Goal: Navigation & Orientation: Understand site structure

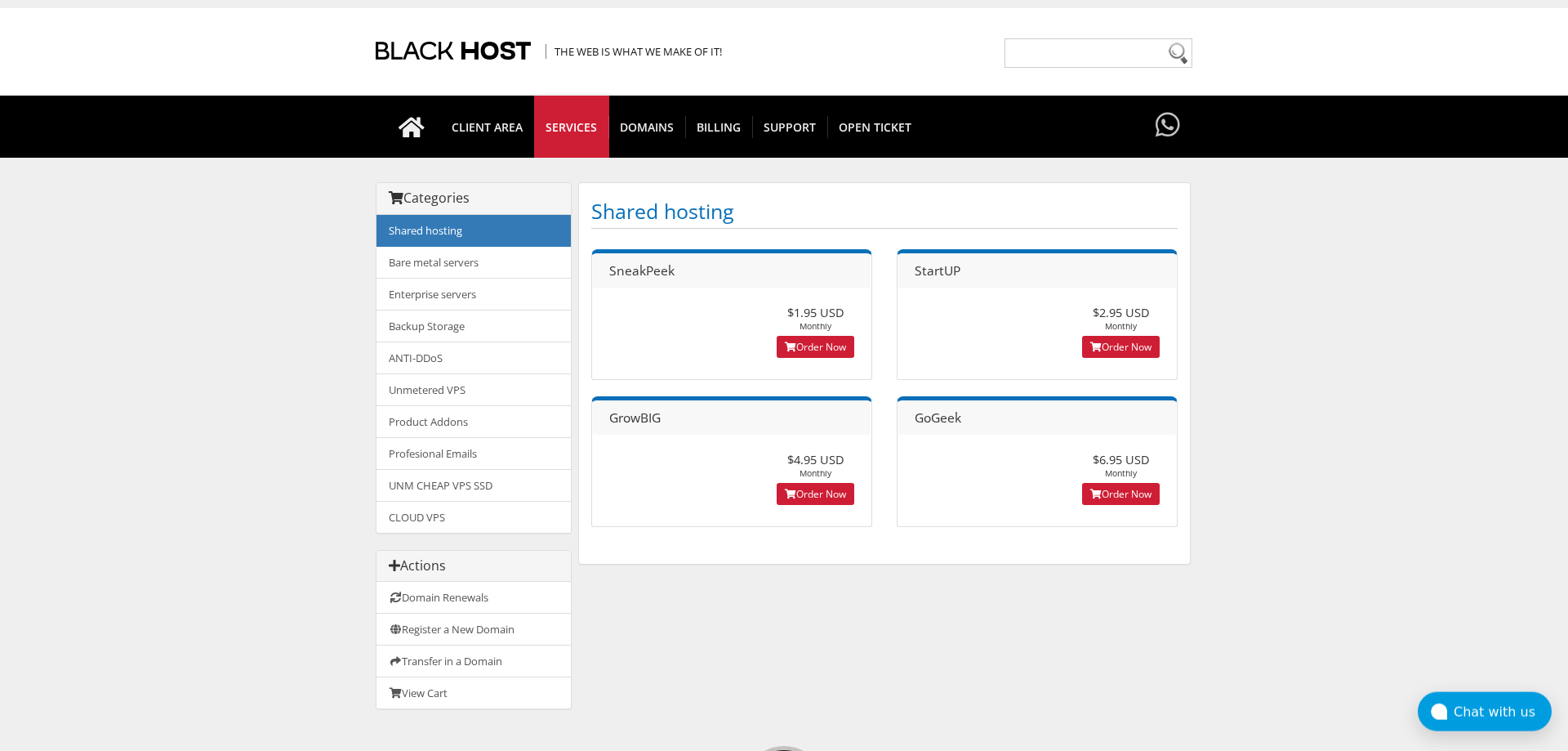
scroll to position [28, 0]
click at [873, 215] on h1 "Shared hosting" at bounding box center [884, 212] width 587 height 33
click at [506, 257] on link "Bare metal servers" at bounding box center [473, 262] width 195 height 33
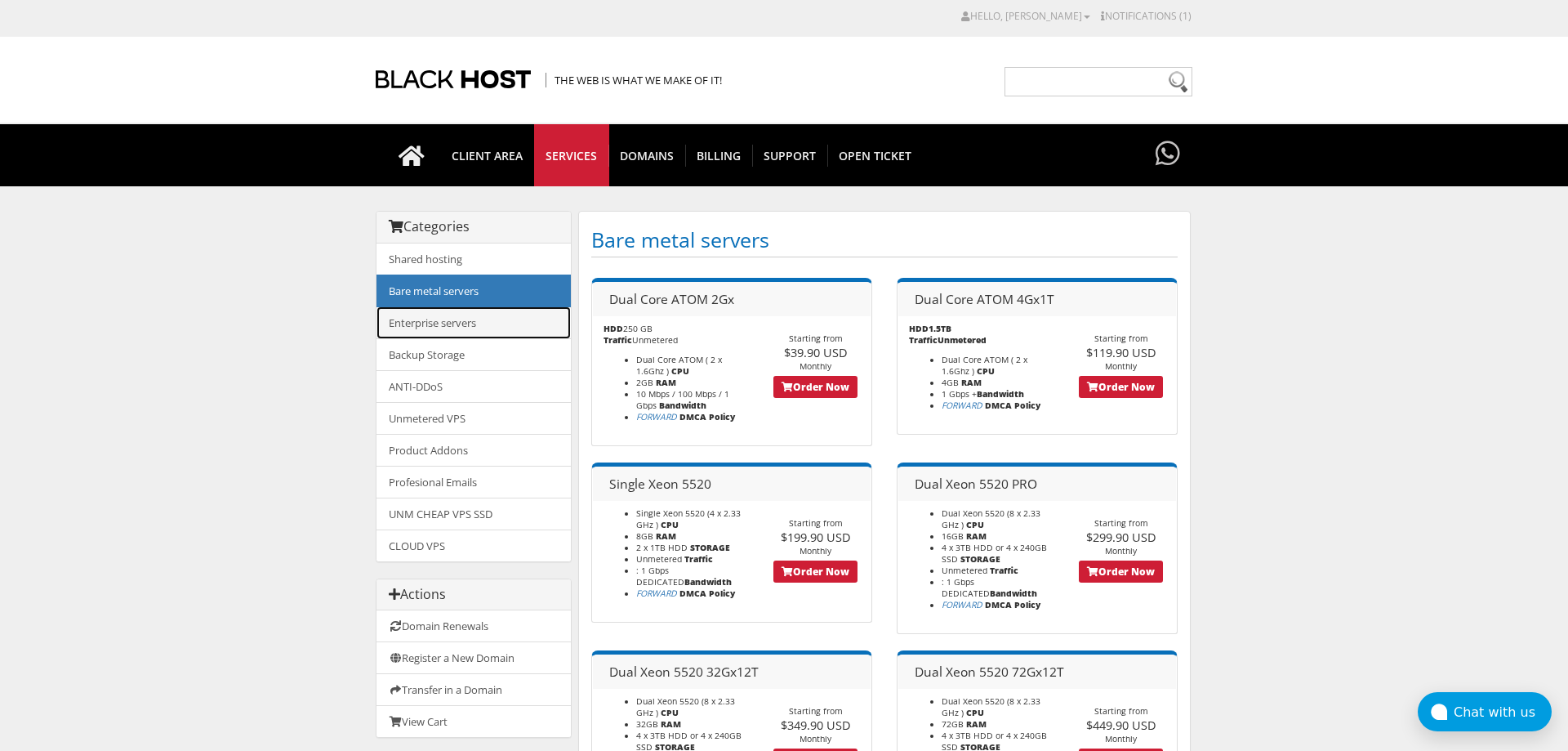
click at [481, 322] on link "Enterprise servers" at bounding box center [473, 322] width 195 height 33
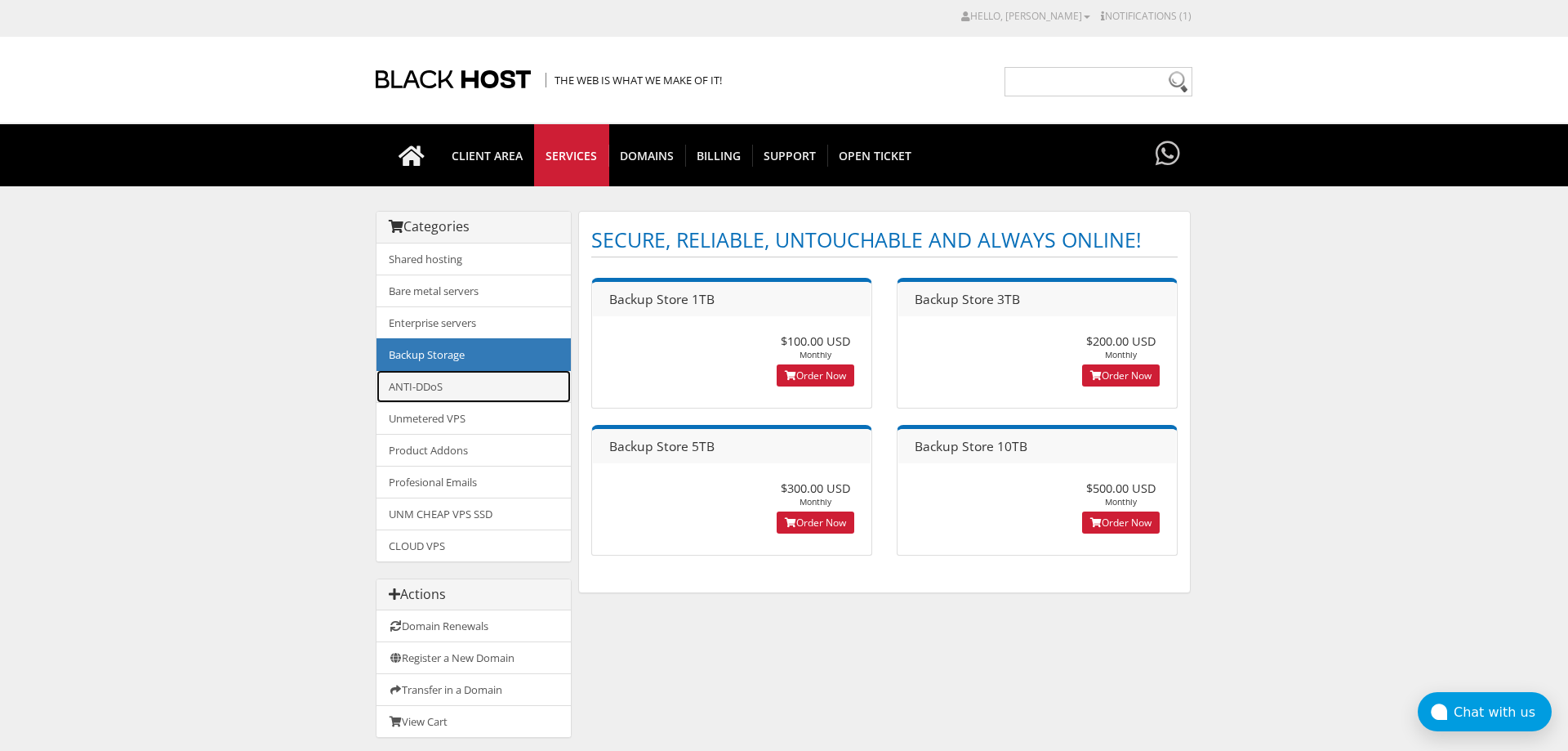
click at [441, 386] on link "ANTI-DDoS" at bounding box center [473, 386] width 195 height 33
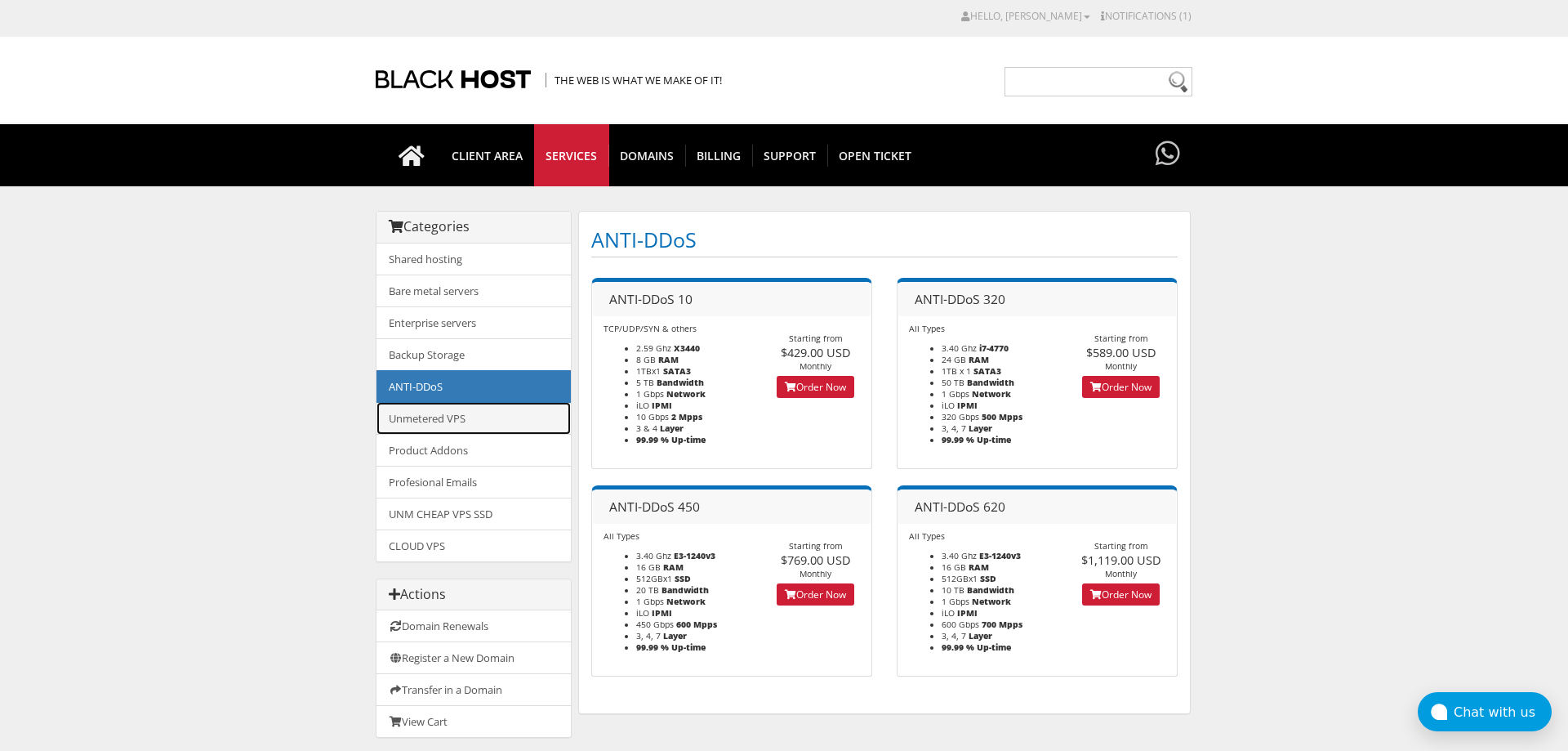
click at [458, 416] on link "Unmetered VPS" at bounding box center [473, 418] width 195 height 33
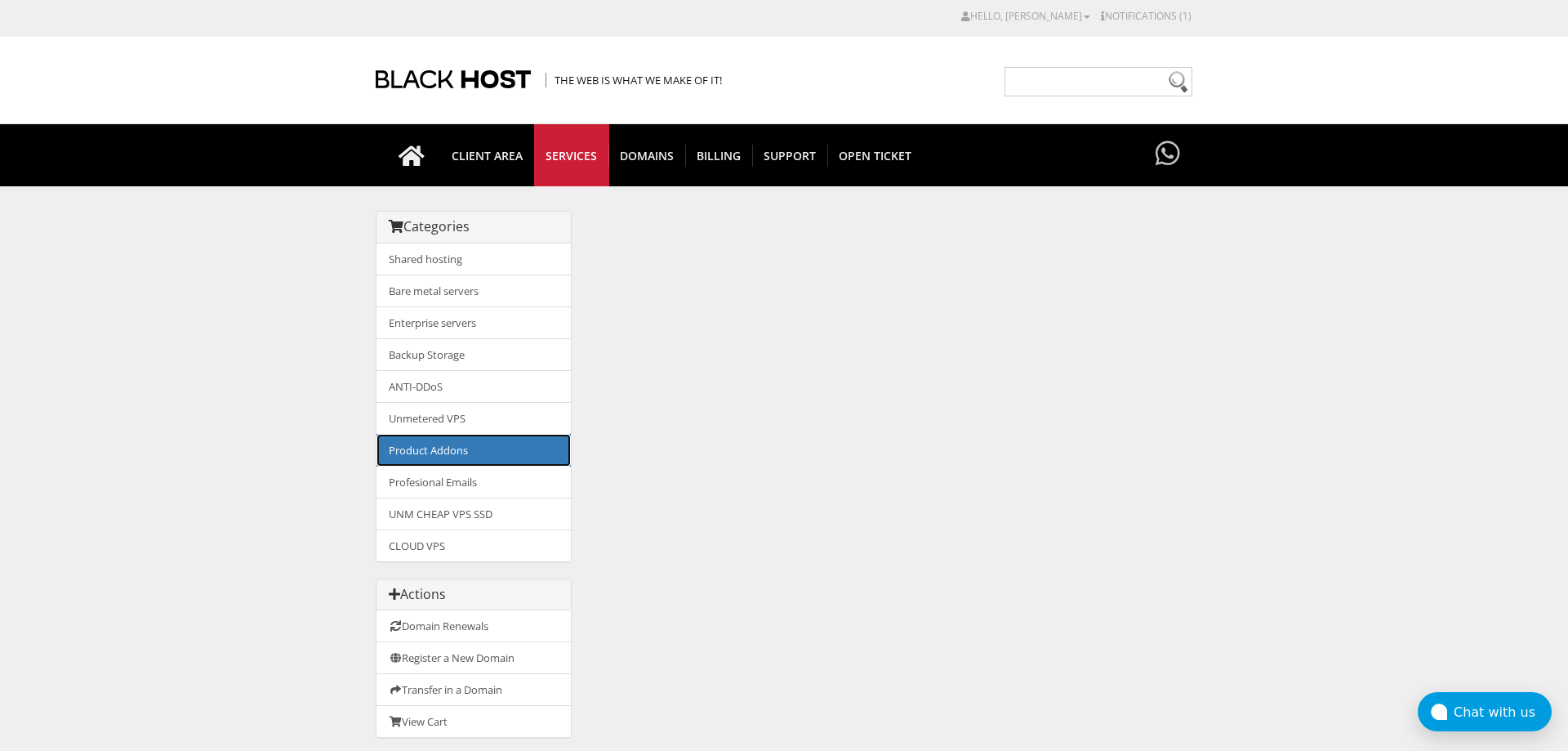
click at [461, 452] on link "Product Addons" at bounding box center [473, 450] width 195 height 33
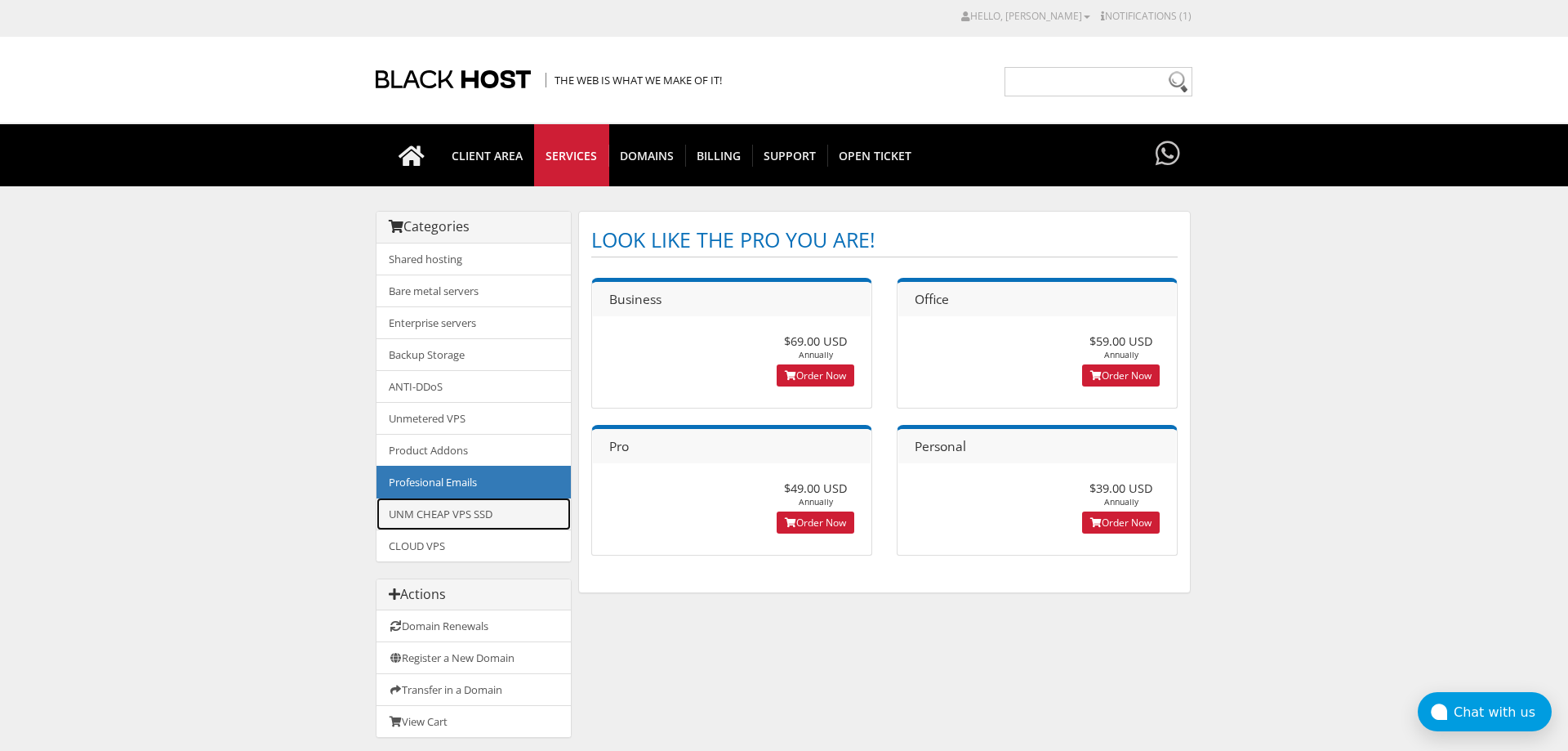
click at [468, 508] on link "UNM CHEAP VPS SSD" at bounding box center [473, 513] width 195 height 33
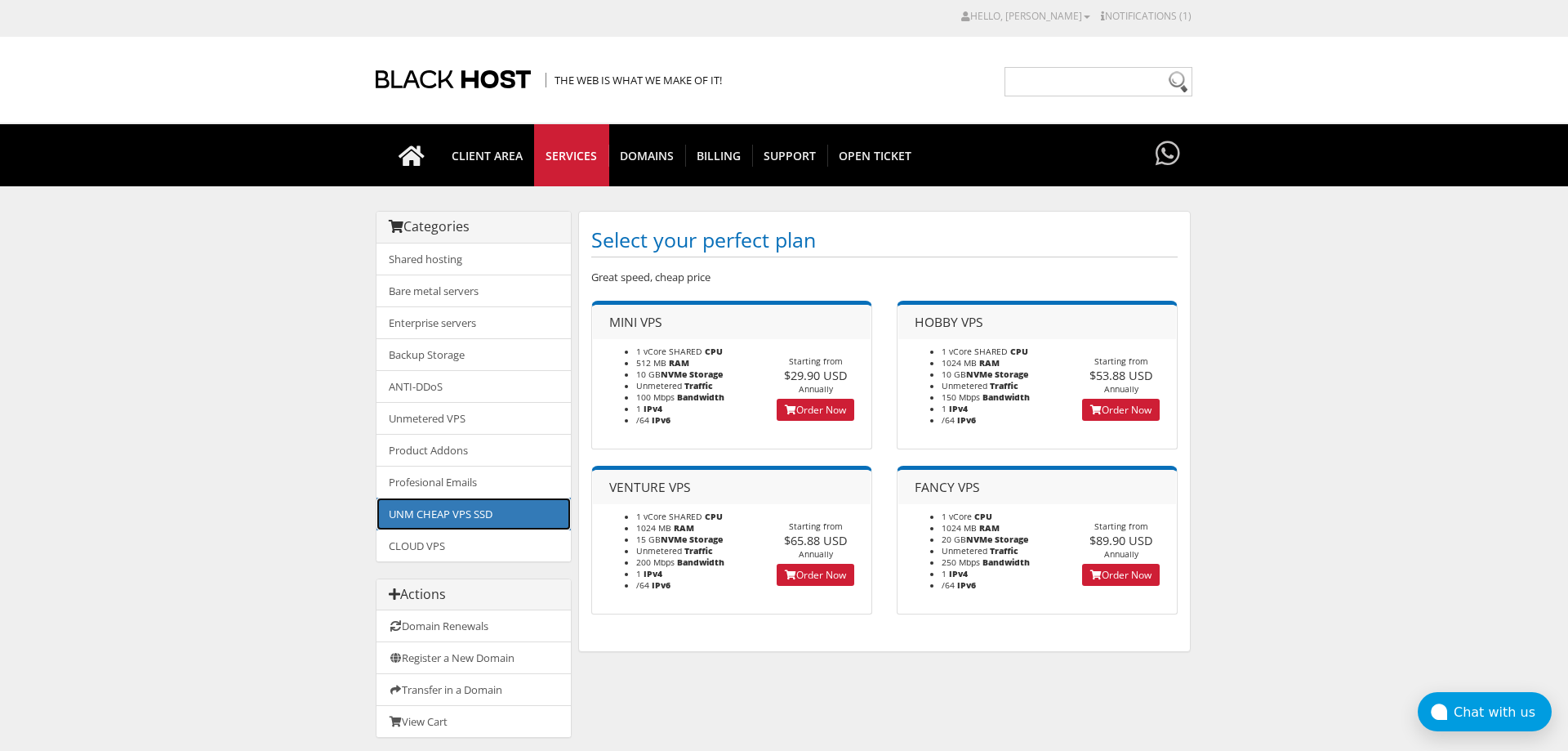
click at [531, 520] on link "UNM CHEAP VPS SSD" at bounding box center [473, 513] width 195 height 33
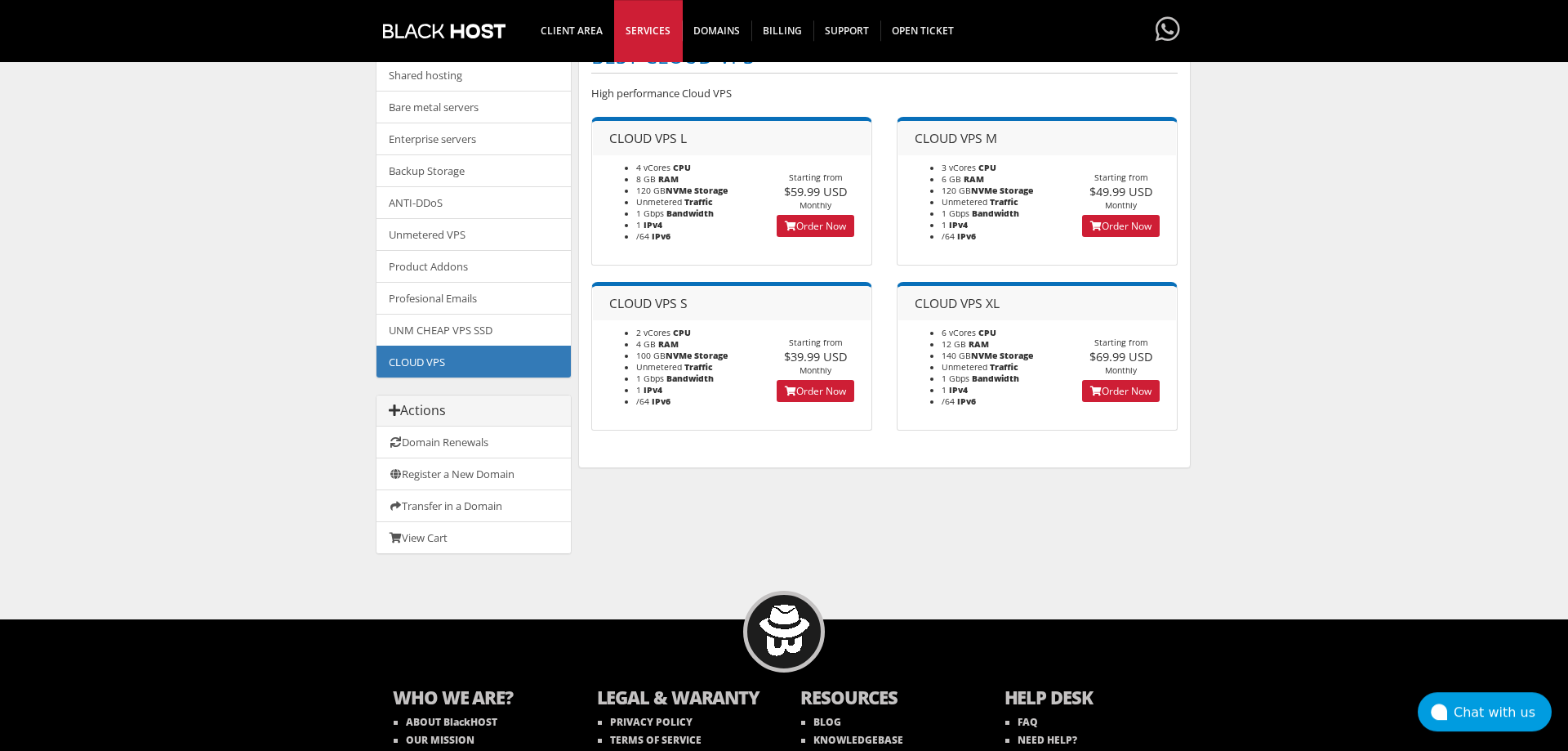
scroll to position [135, 0]
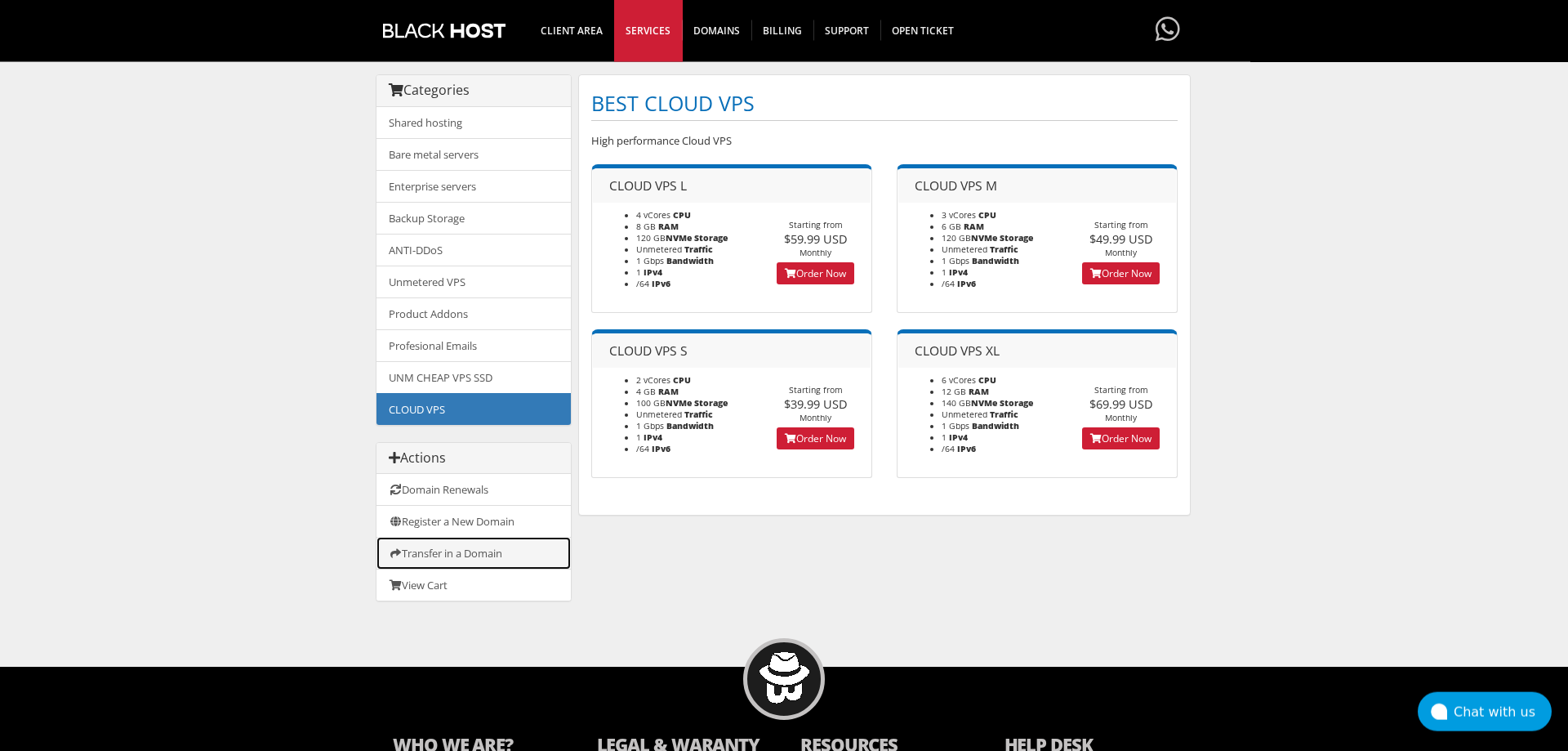
click at [538, 554] on link "Transfer in a Domain" at bounding box center [473, 553] width 195 height 33
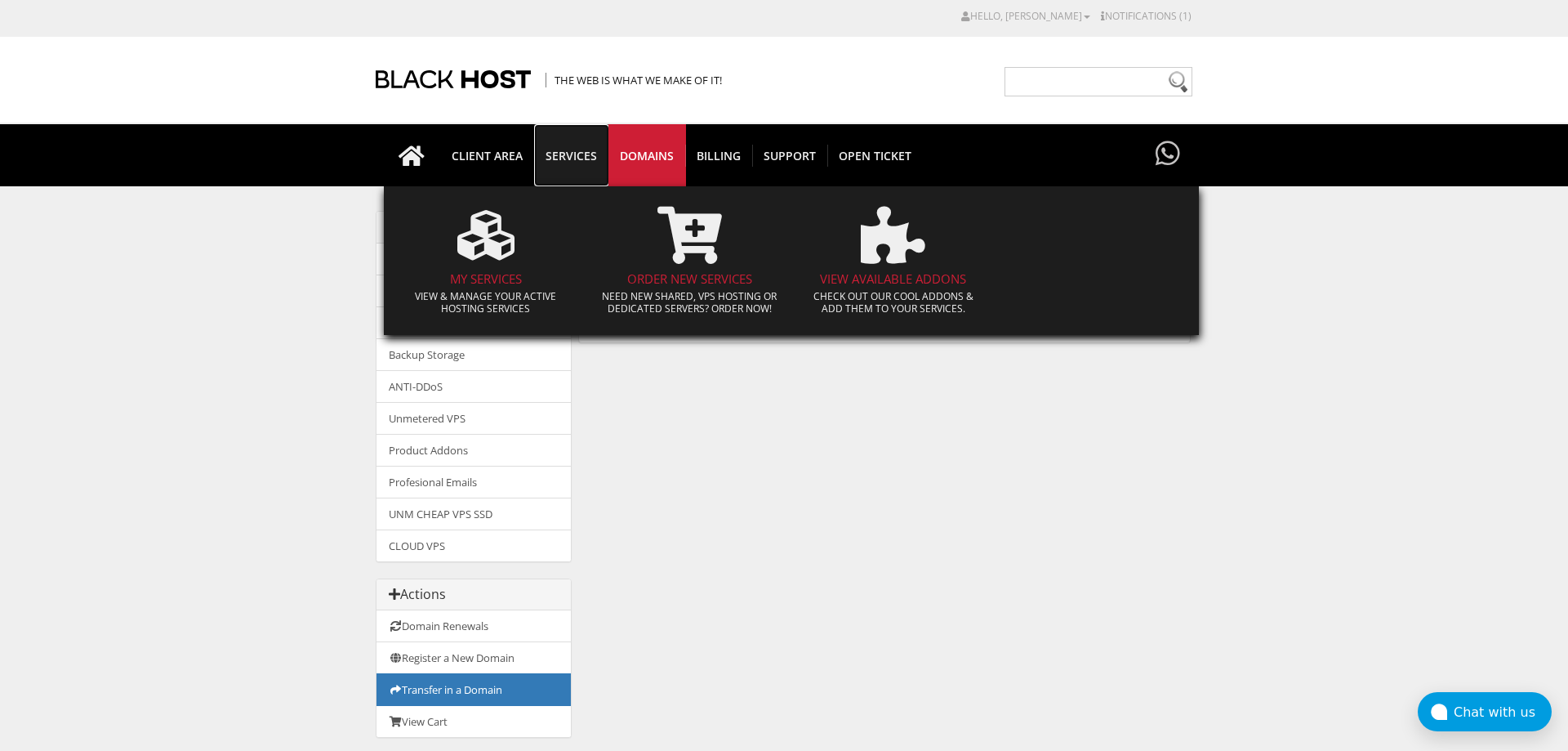
click at [605, 151] on span "SERVICES" at bounding box center [571, 156] width 74 height 22
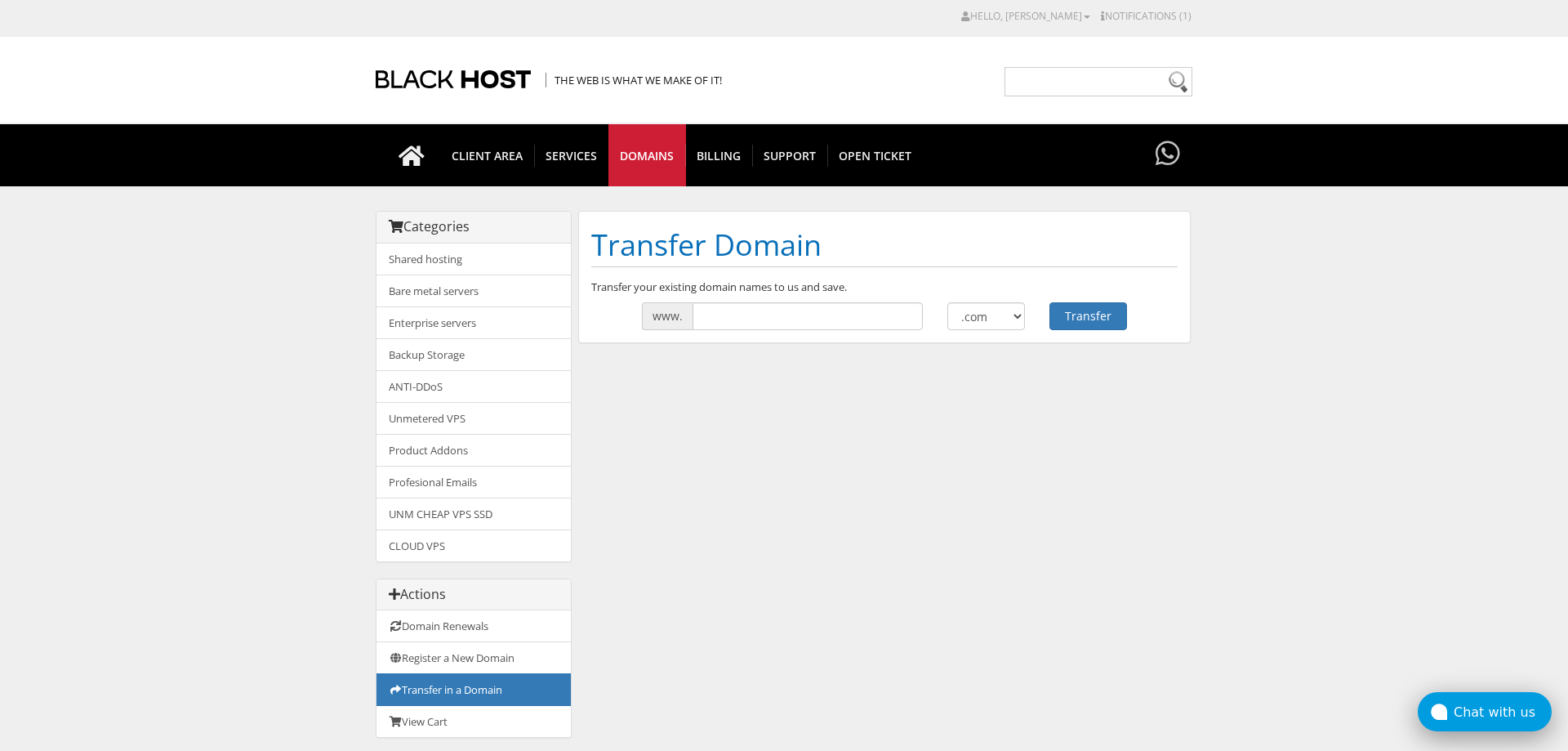
click at [1493, 700] on button "Chat with us" at bounding box center [1484, 712] width 134 height 39
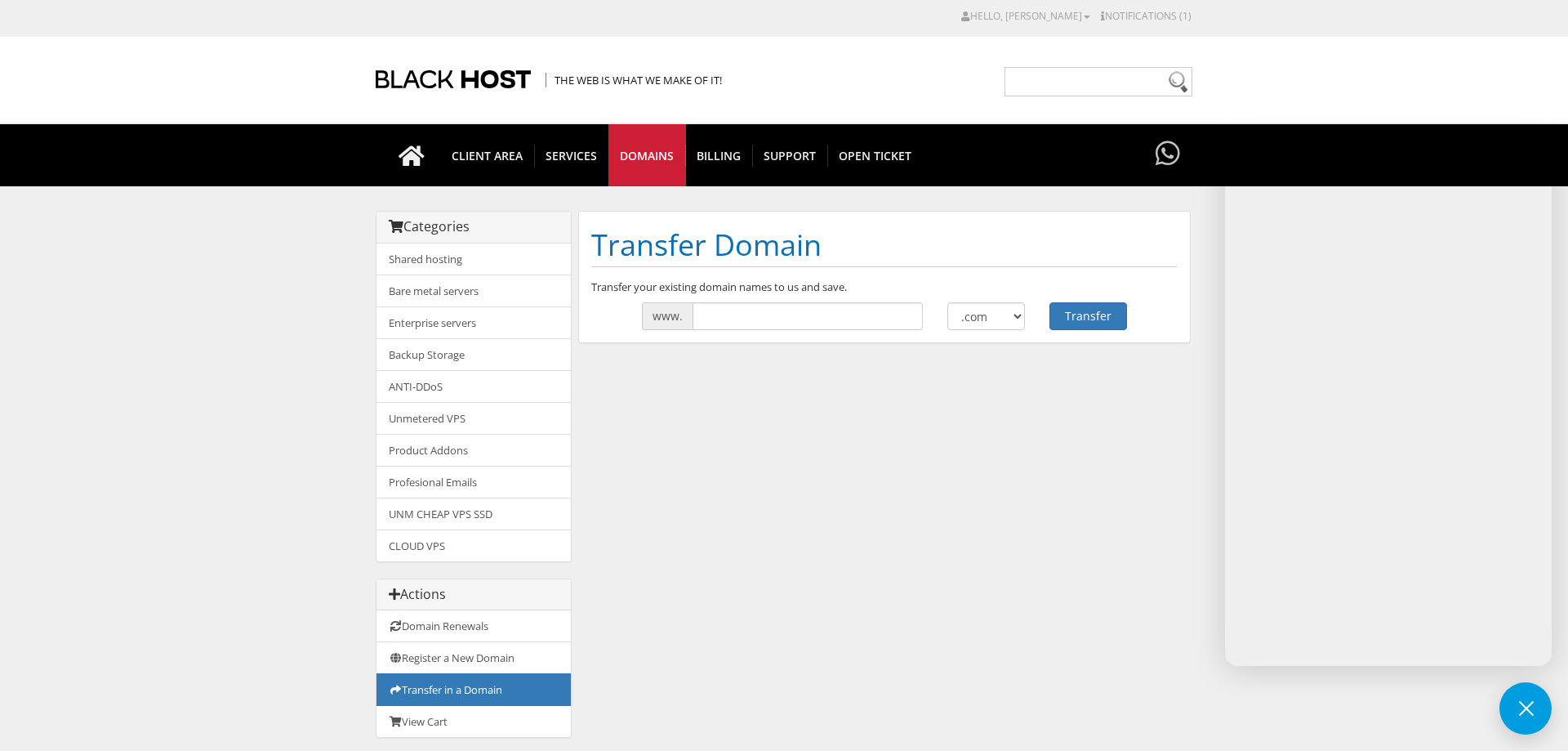
click at [773, 444] on div "Categories Shared hosting Bare metal servers Enterprise servers Backup Storage" at bounding box center [783, 483] width 817 height 544
click at [1210, 217] on body "CAD CHF EUR GBP JPY MKD RUB USD Hello, Karen Credit Card Details Contacts/Sub-A…" at bounding box center [784, 523] width 1568 height 1029
click at [1521, 689] on button at bounding box center [1525, 708] width 53 height 53
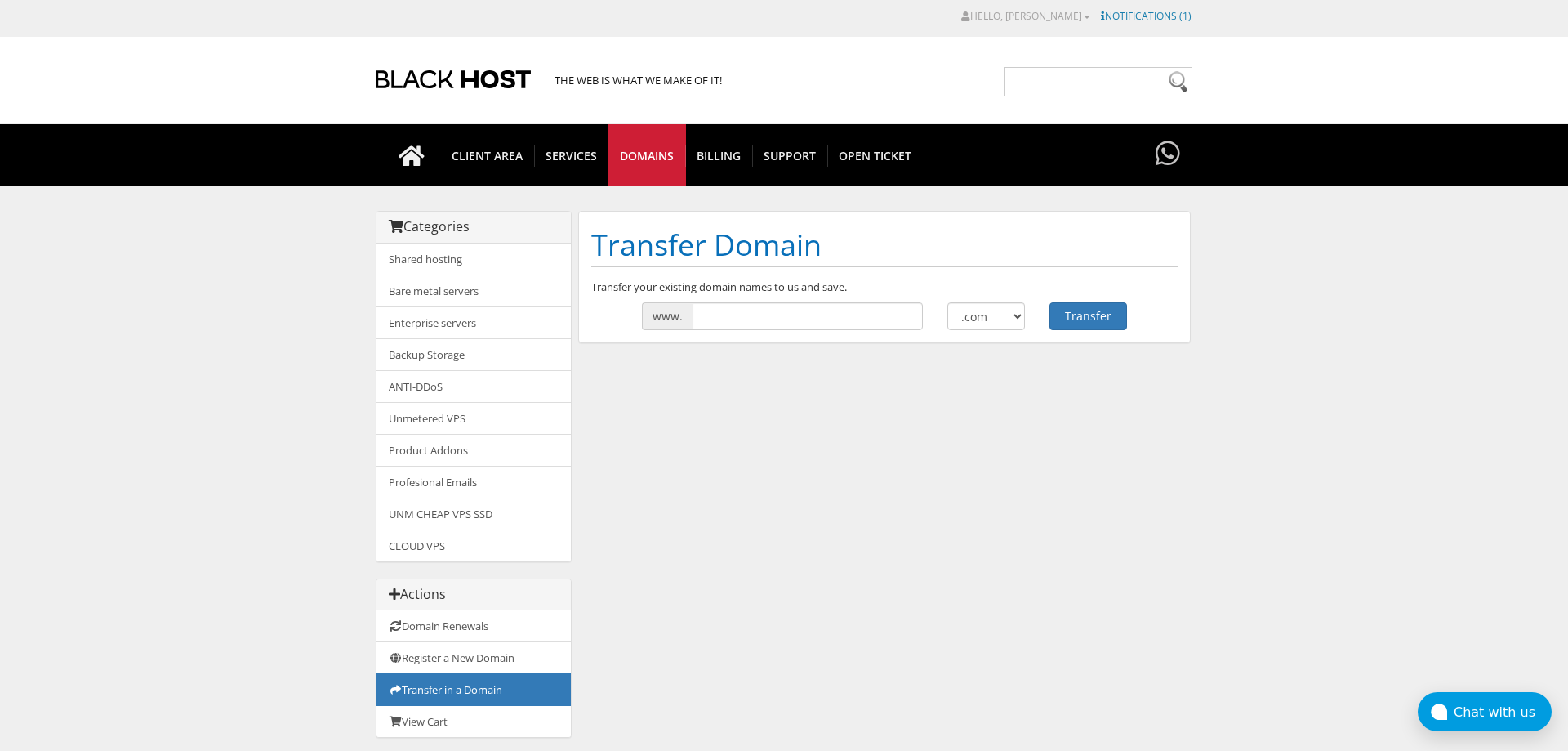
click at [1168, 13] on link "Notifications (1)" at bounding box center [1146, 16] width 90 height 14
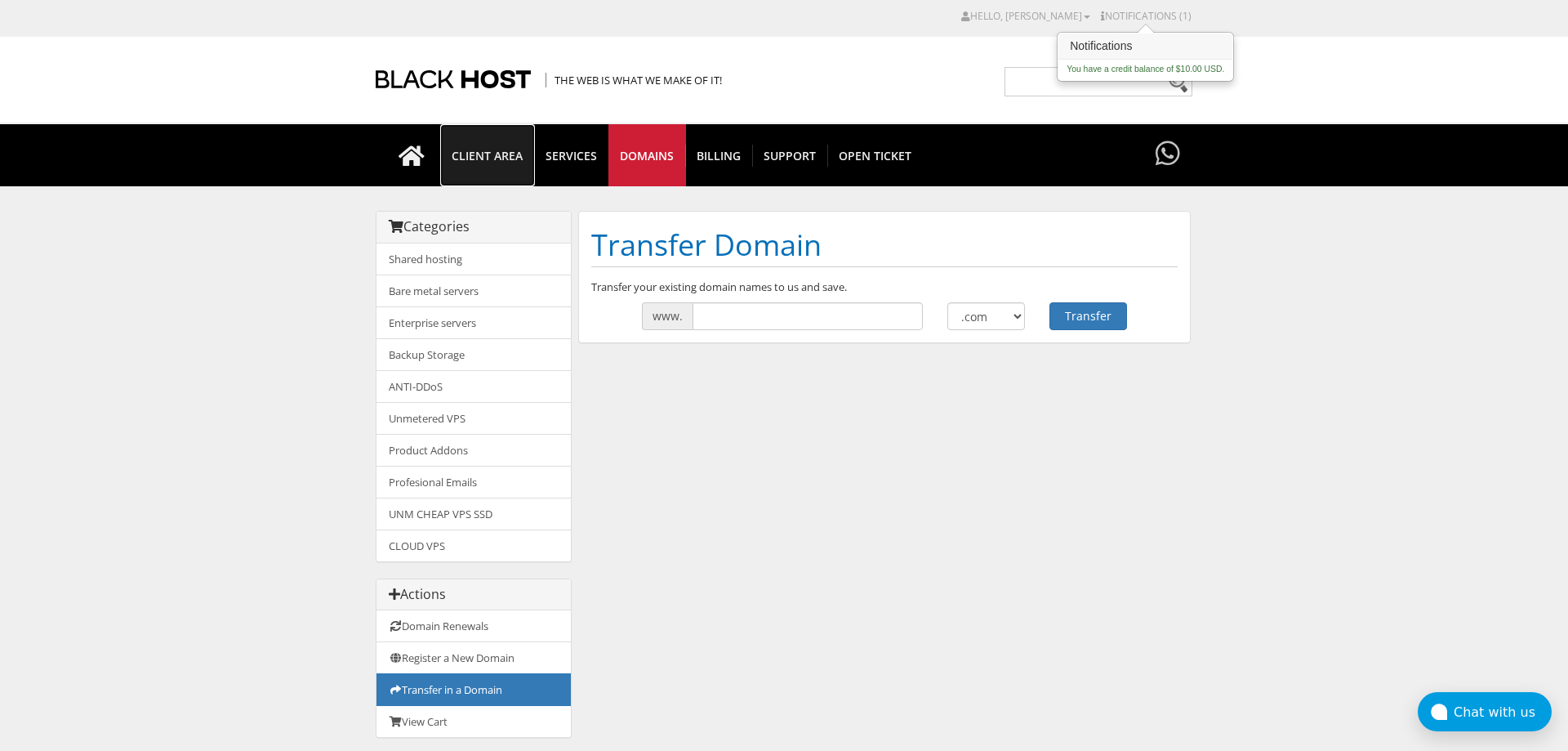
click at [507, 145] on span "CLIENT AREA" at bounding box center [487, 156] width 94 height 22
